Goal: Task Accomplishment & Management: Manage account settings

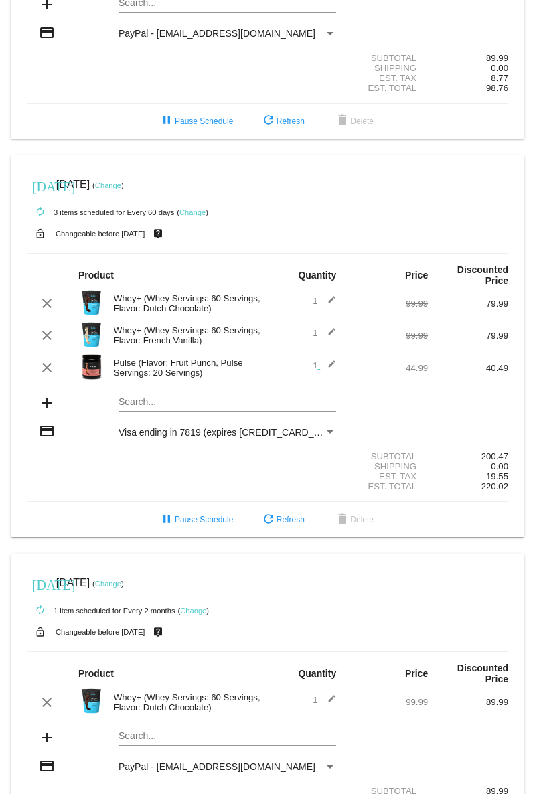
scroll to position [164, 0]
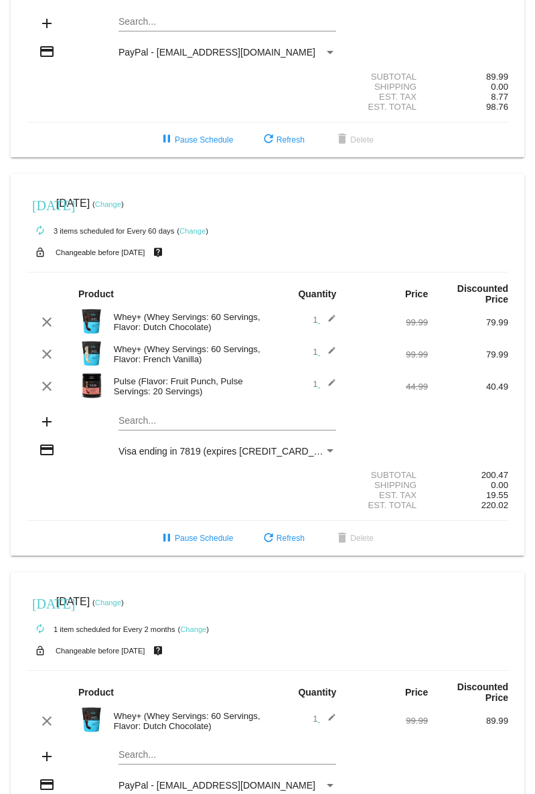
click at [326, 324] on mat-icon "edit" at bounding box center [328, 322] width 16 height 16
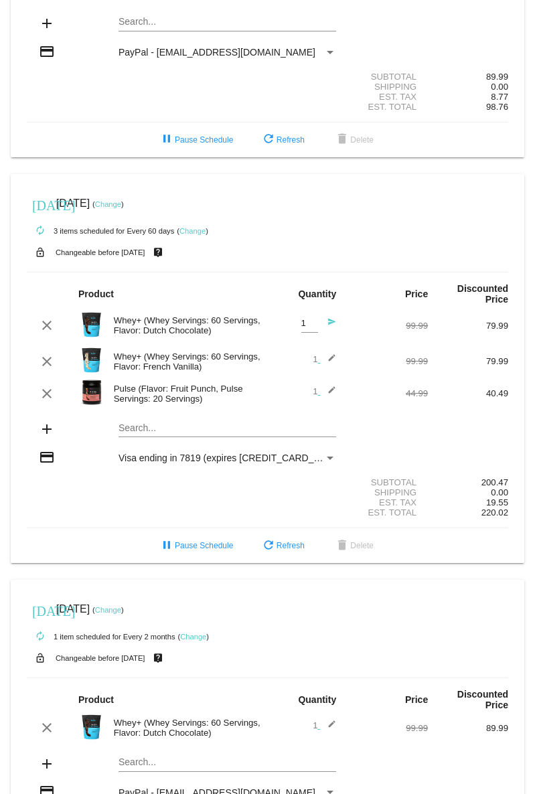
click at [301, 327] on input "1" at bounding box center [309, 324] width 17 height 10
type input "2"
click at [305, 324] on input "2" at bounding box center [309, 324] width 17 height 10
click at [360, 311] on div "clear Whey+ (Whey Servings: 60 Servings, Flavor: Dutch Chocolate) 2 Quantity se…" at bounding box center [268, 326] width 482 height 36
click at [263, 498] on div "Shipping 0.00" at bounding box center [268, 493] width 482 height 10
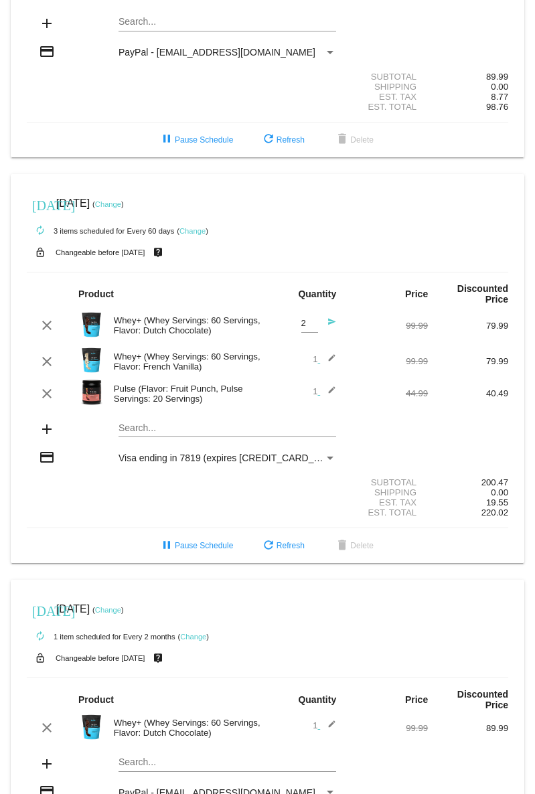
click at [327, 326] on mat-icon "send" at bounding box center [328, 325] width 16 height 16
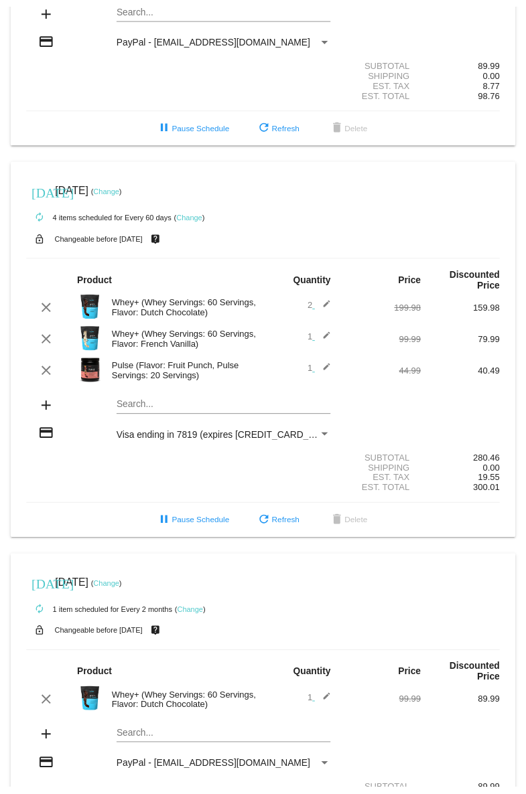
scroll to position [225, 0]
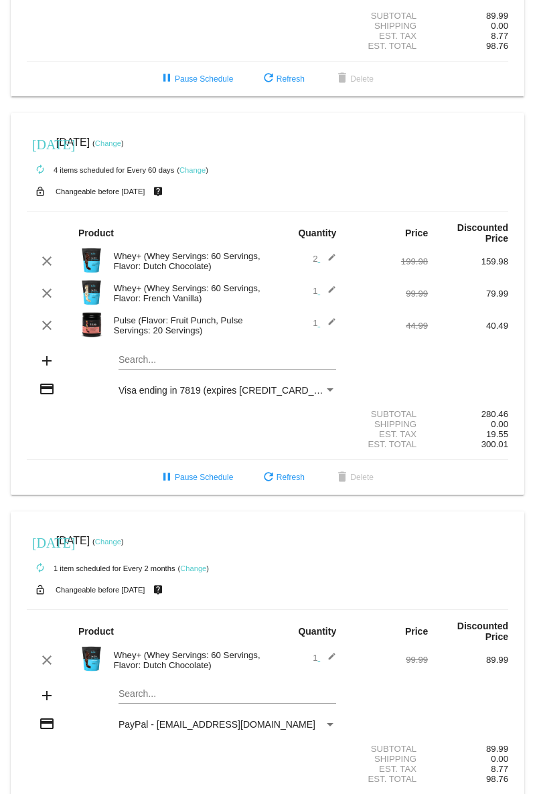
click at [121, 546] on link "Change" at bounding box center [108, 542] width 26 height 8
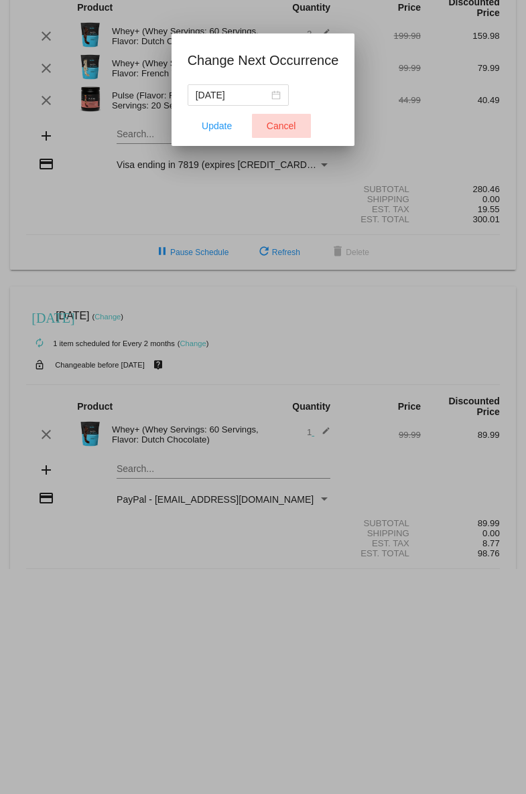
click at [284, 128] on span "Cancel" at bounding box center [281, 126] width 29 height 11
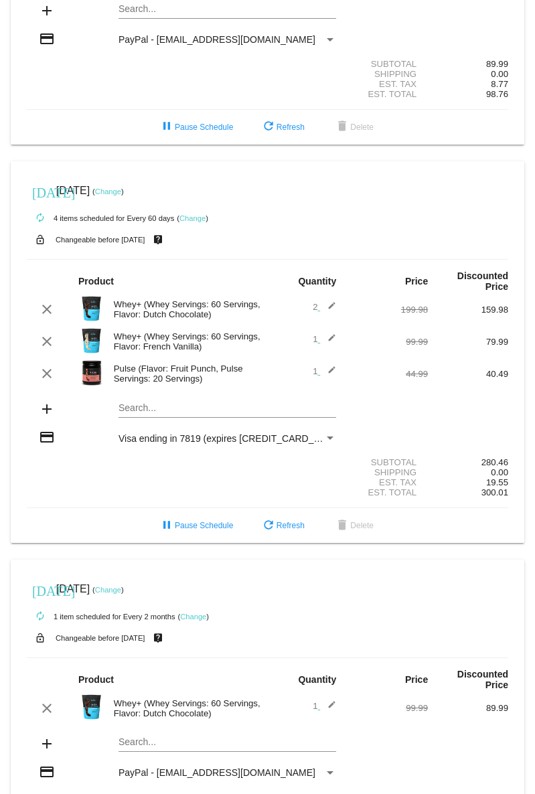
scroll to position [182, 0]
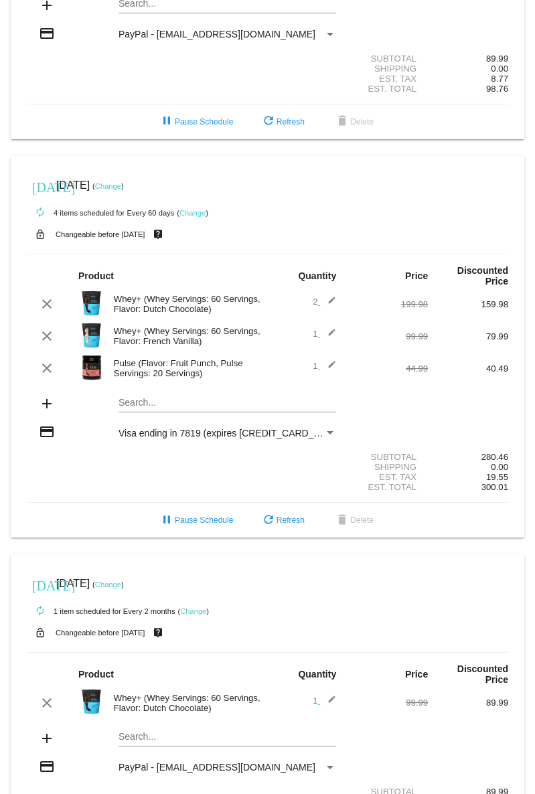
click at [121, 190] on link "Change" at bounding box center [108, 186] width 26 height 8
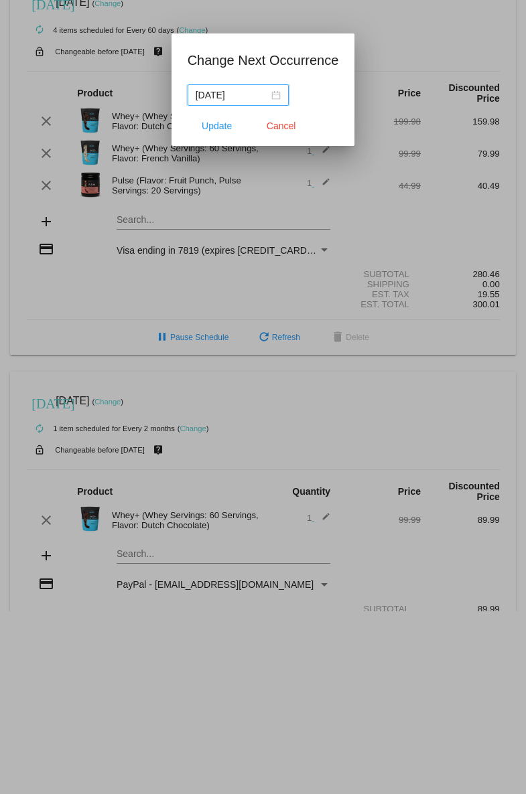
click at [278, 94] on div "[DATE]" at bounding box center [238, 95] width 85 height 15
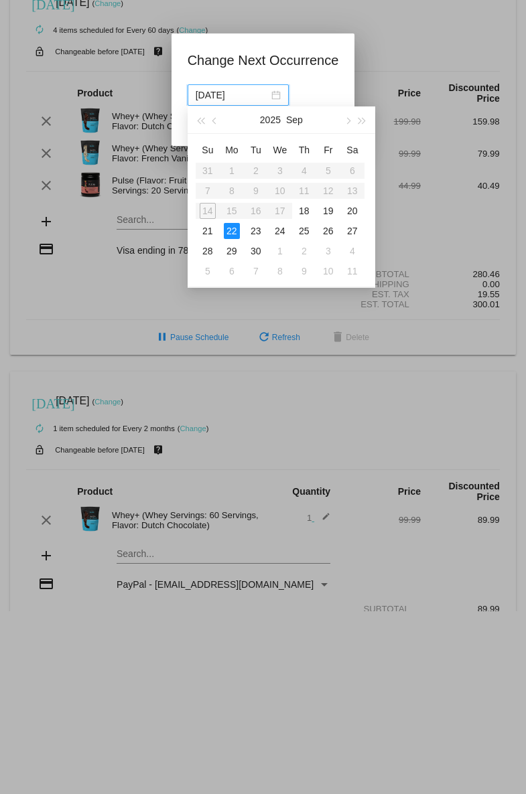
click at [388, 66] on div at bounding box center [263, 397] width 526 height 794
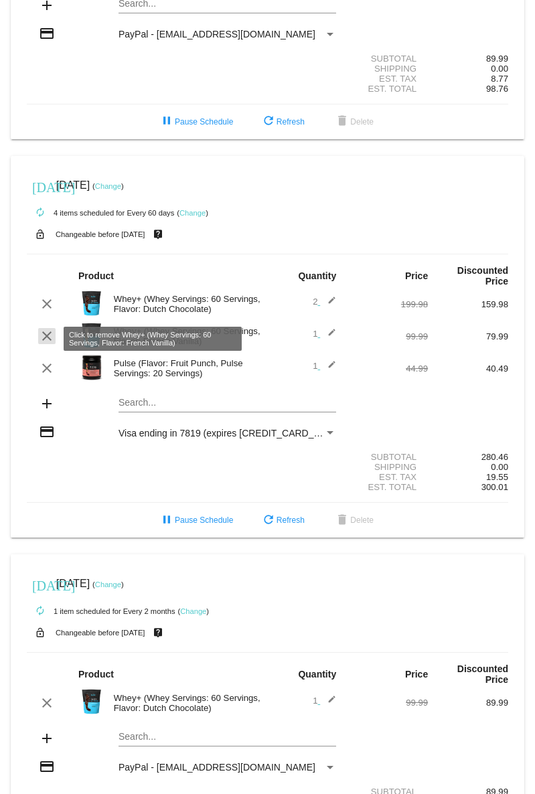
click at [45, 341] on mat-icon "clear" at bounding box center [47, 336] width 16 height 16
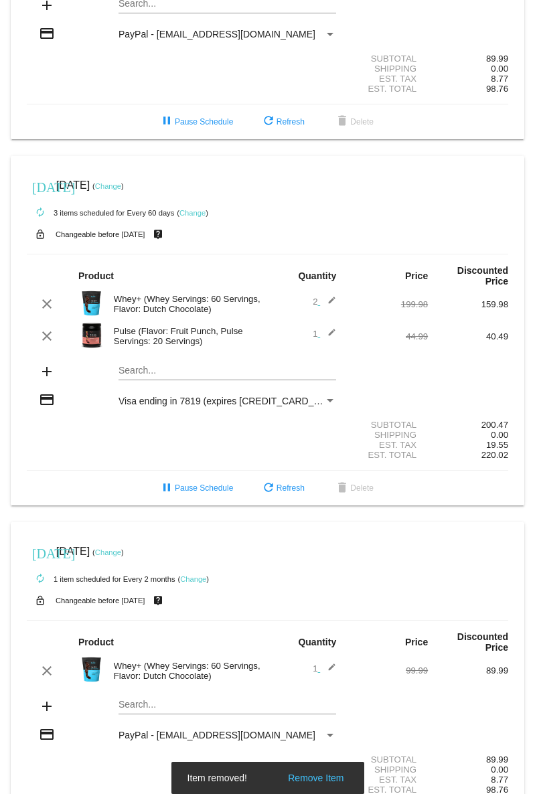
scroll to position [253, 0]
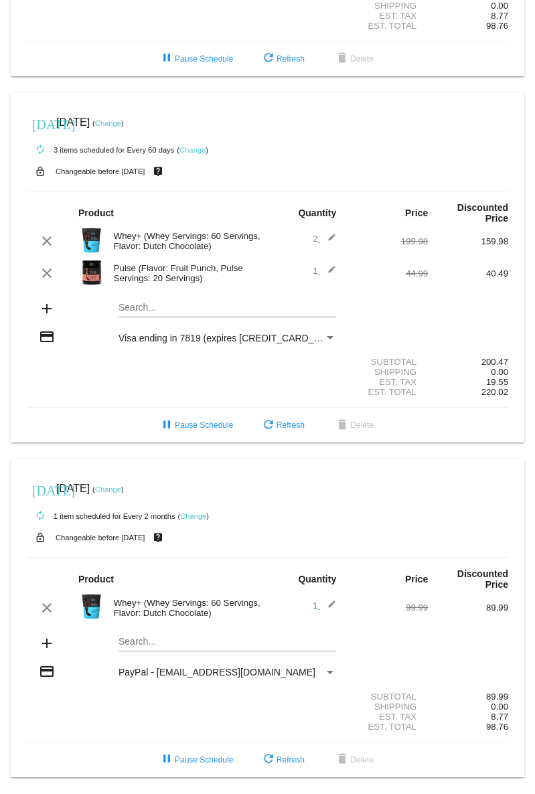
click at [155, 640] on mat-card "[DATE] [DATE] ( Change ) autorenew 1 item scheduled for Every 2 months ( Change…" at bounding box center [268, 618] width 514 height 318
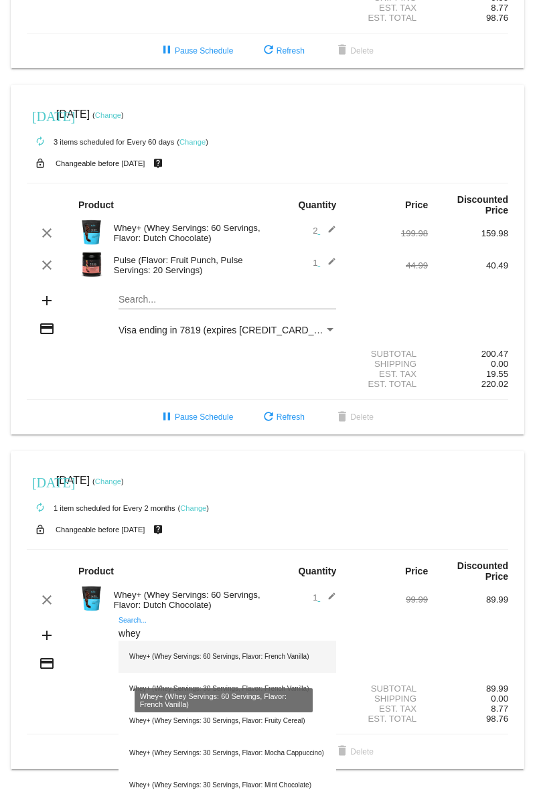
type input "whey"
click at [156, 658] on div "Whey+ (Whey Servings: 60 Servings, Flavor: French Vanilla)" at bounding box center [228, 657] width 218 height 32
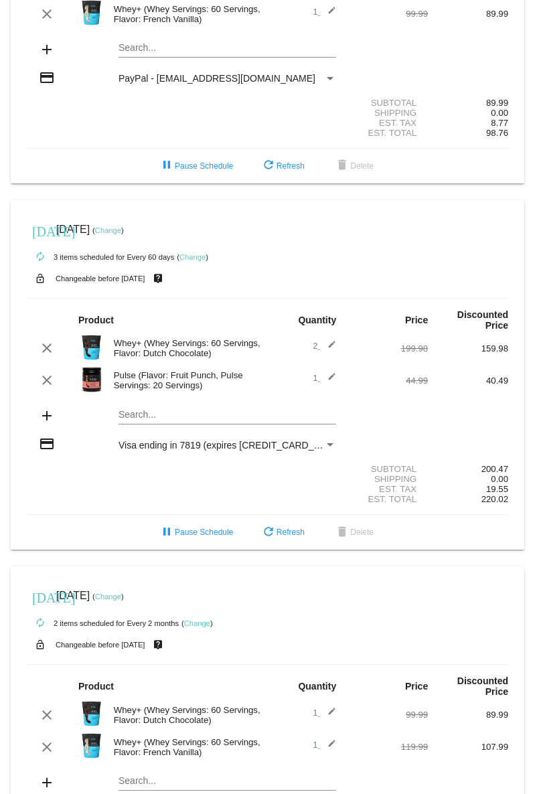
scroll to position [243, 0]
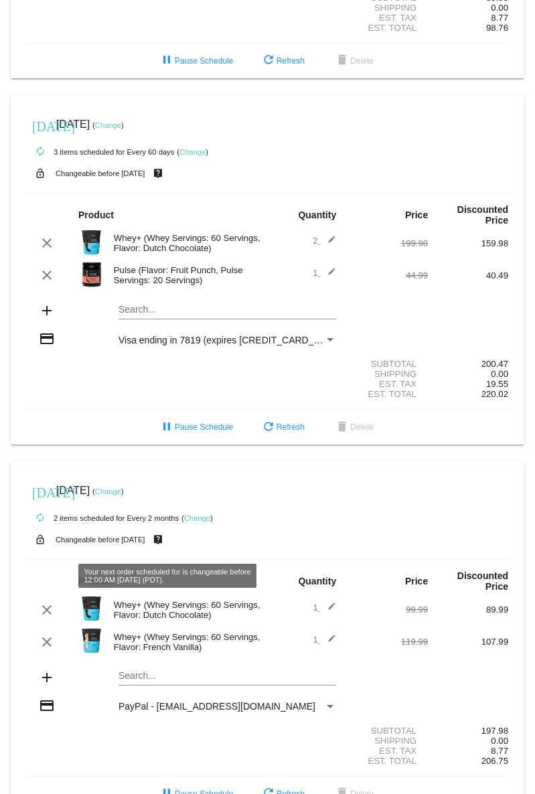
click at [121, 496] on link "Change" at bounding box center [108, 492] width 26 height 8
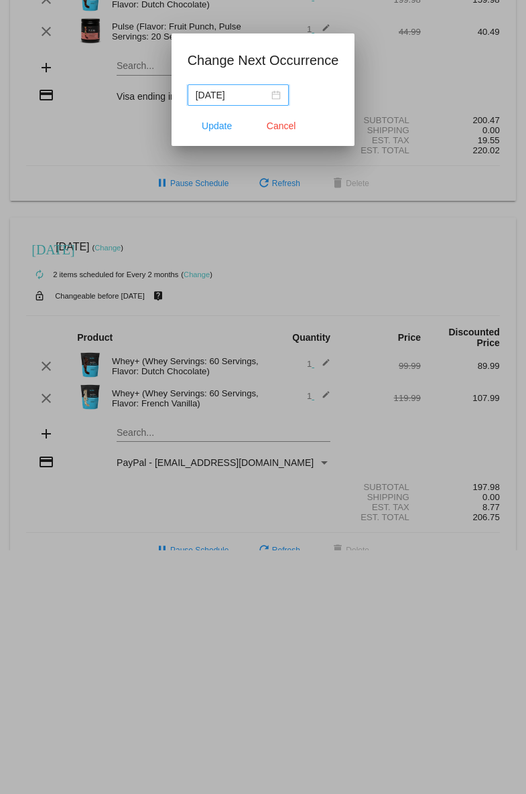
click at [276, 92] on div "[DATE]" at bounding box center [238, 95] width 85 height 15
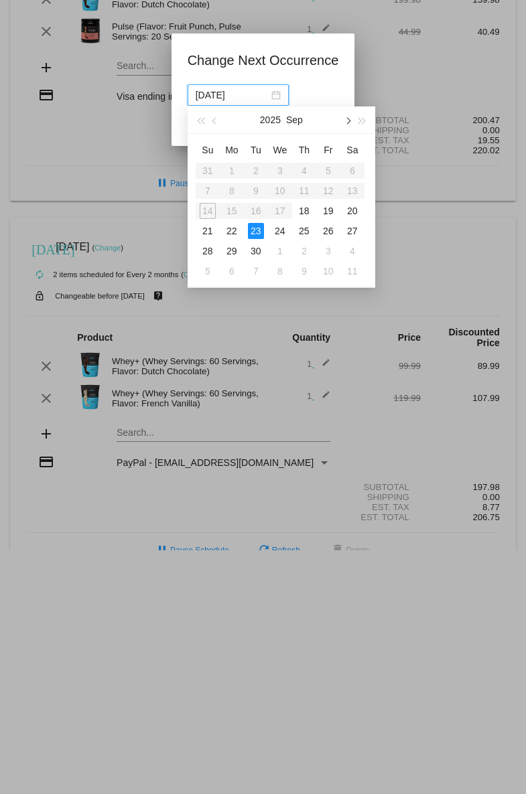
click at [348, 119] on button "button" at bounding box center [347, 120] width 15 height 27
click at [260, 232] on div "21" at bounding box center [256, 231] width 16 height 16
type input "[DATE]"
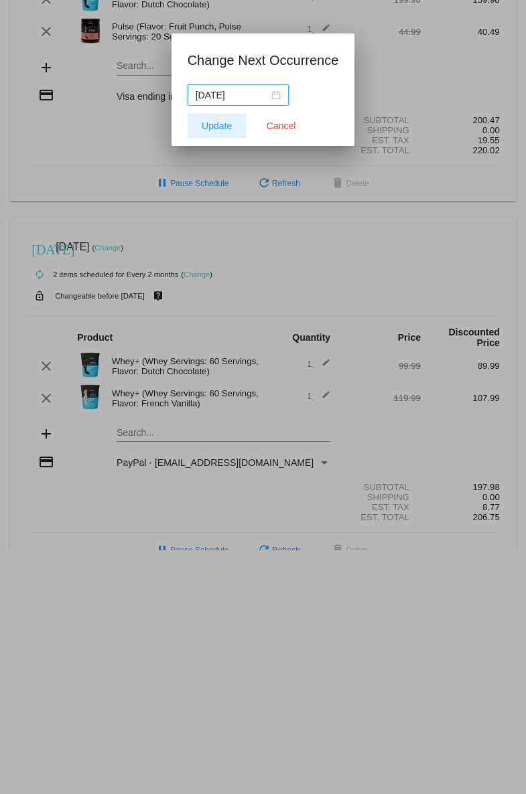
click at [224, 127] on span "Update" at bounding box center [217, 126] width 30 height 11
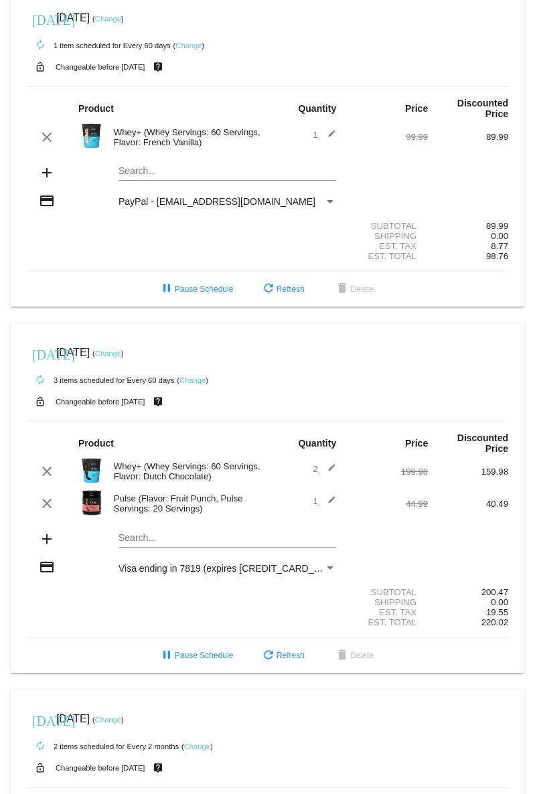
scroll to position [0, 0]
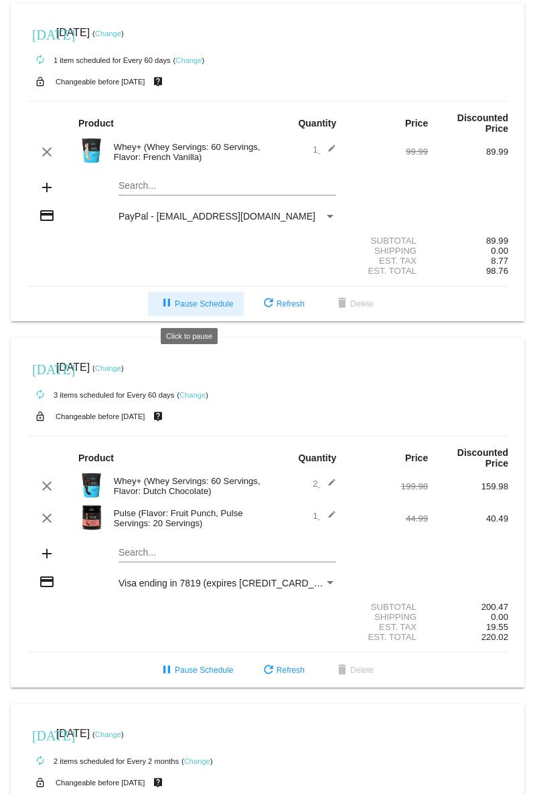
click at [209, 304] on span "pause Pause Schedule" at bounding box center [196, 303] width 74 height 9
